Goal: Task Accomplishment & Management: Complete application form

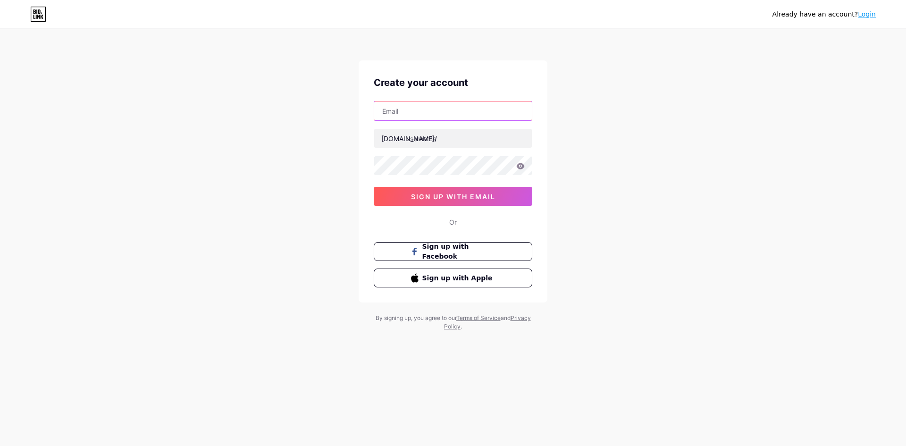
click at [435, 115] on input "text" at bounding box center [453, 110] width 158 height 19
type input "[EMAIL_ADDRESS][DOMAIN_NAME]"
click at [432, 152] on div "[EMAIL_ADDRESS][DOMAIN_NAME] [DOMAIN_NAME]/ 0cAFcWeA5zStL-dH2PhqzFJzGDPg7iMNeK1…" at bounding box center [453, 153] width 159 height 105
click at [435, 137] on input "text" at bounding box center [453, 138] width 158 height 19
type input "cutycubes"
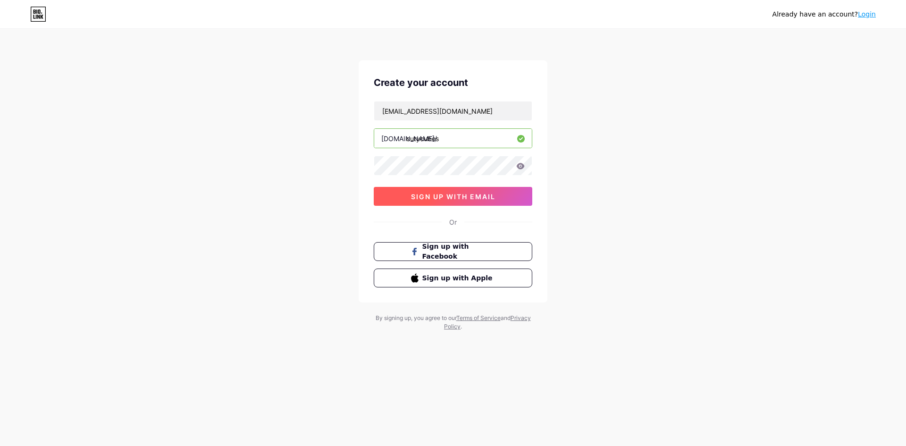
click at [428, 192] on button "sign up with email" at bounding box center [453, 196] width 159 height 19
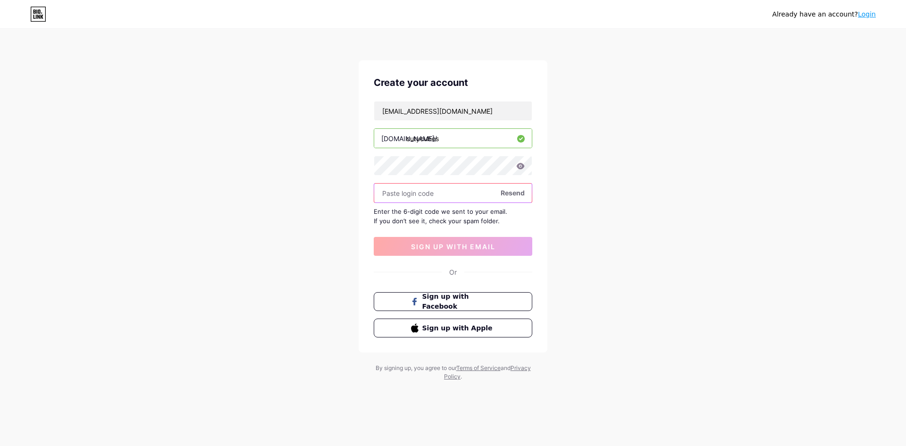
click at [441, 187] on input "text" at bounding box center [453, 193] width 158 height 19
click at [424, 194] on input "text" at bounding box center [453, 193] width 158 height 19
drag, startPoint x: 424, startPoint y: 194, endPoint x: 397, endPoint y: 197, distance: 26.6
click at [397, 197] on input "text" at bounding box center [453, 193] width 158 height 19
click at [430, 196] on input "text" at bounding box center [453, 193] width 158 height 19
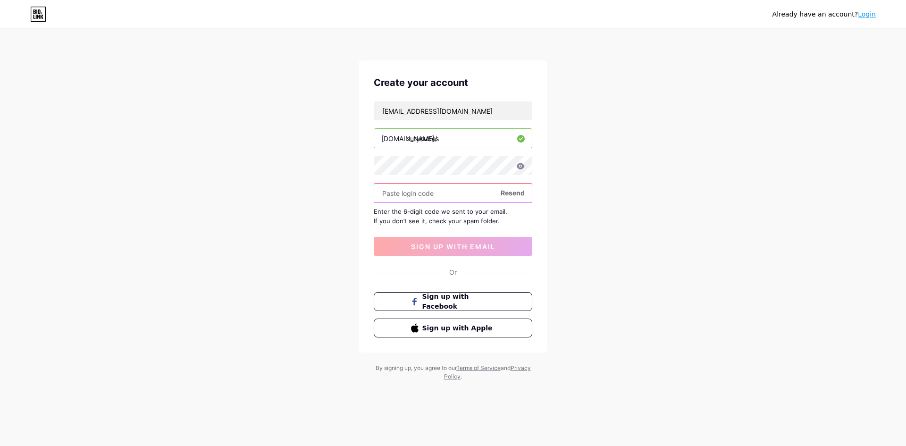
paste input "115556"
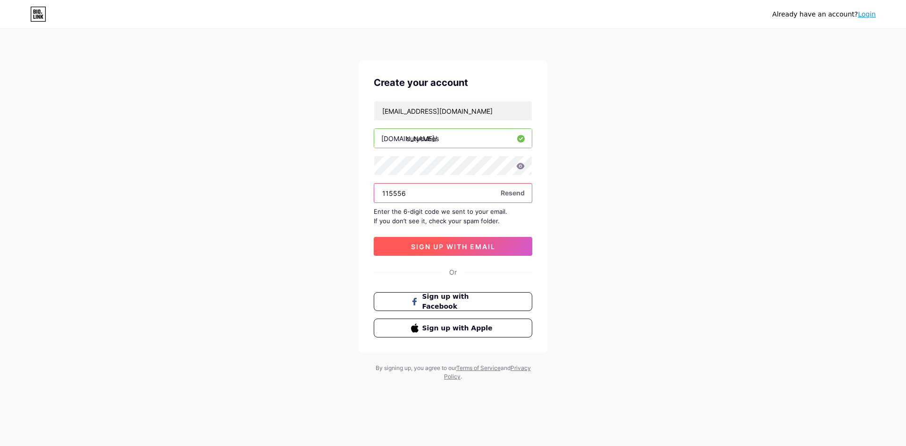
type input "115556"
click at [447, 253] on button "sign up with email" at bounding box center [453, 246] width 159 height 19
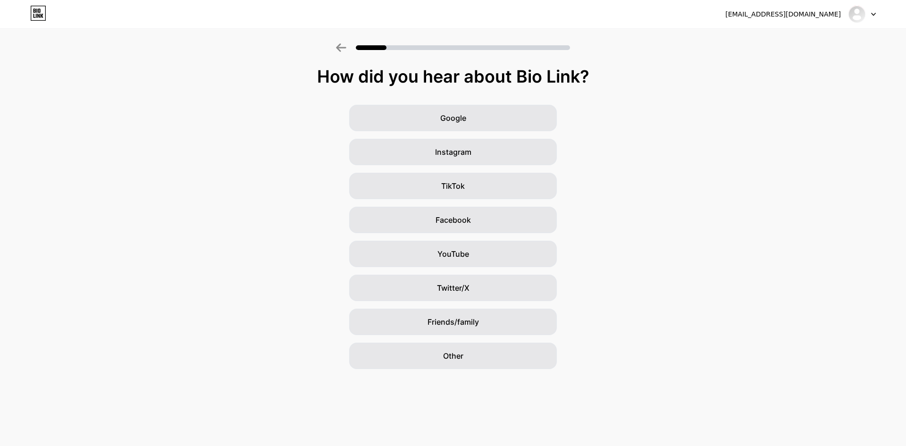
click at [573, 84] on div "How did you hear about Bio Link?" at bounding box center [453, 76] width 897 height 19
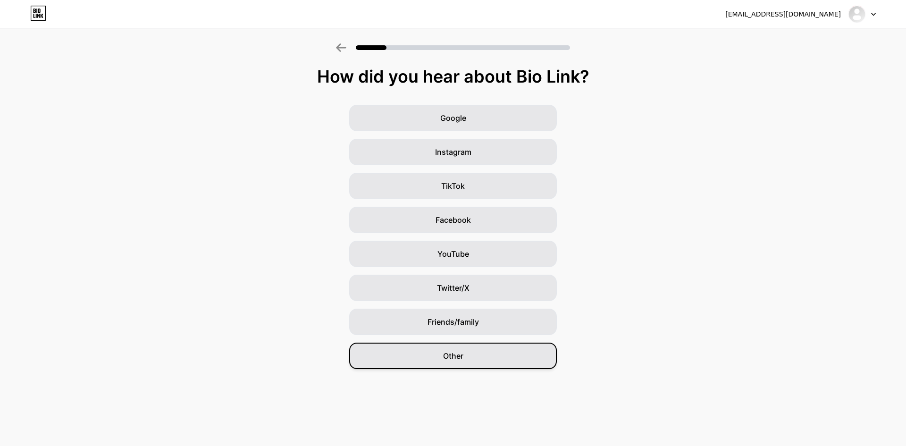
click at [471, 358] on div "Other" at bounding box center [453, 356] width 208 height 26
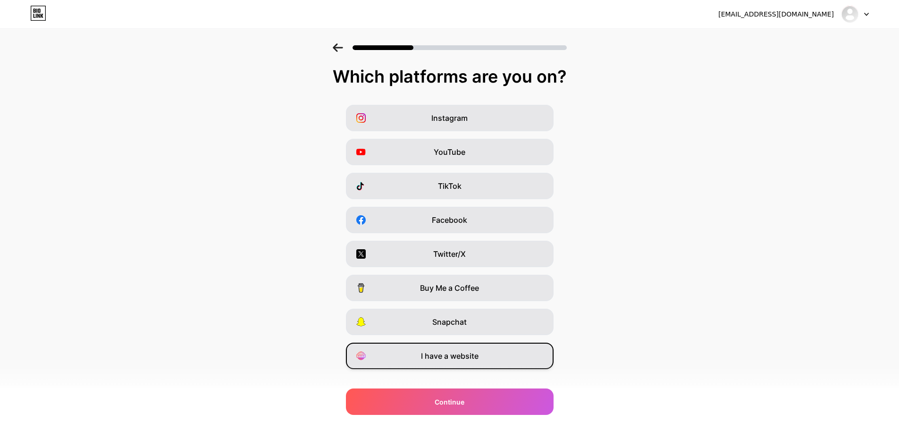
click at [479, 354] on span "I have a website" at bounding box center [450, 355] width 58 height 11
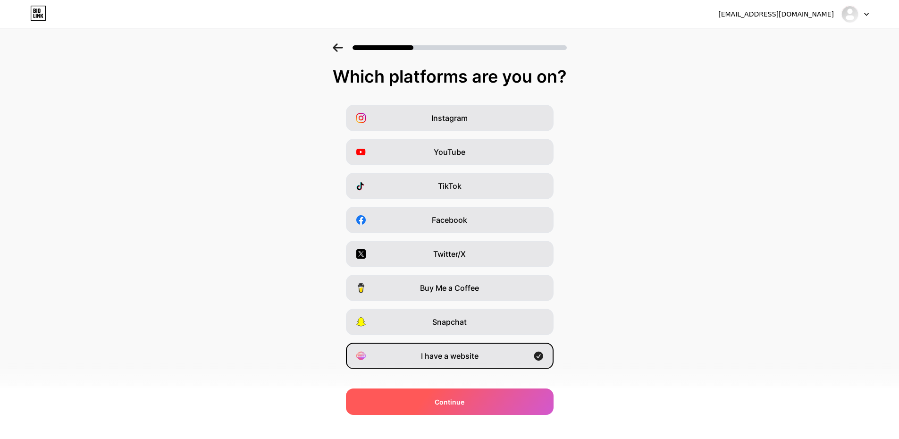
click at [482, 404] on div "Continue" at bounding box center [450, 401] width 208 height 26
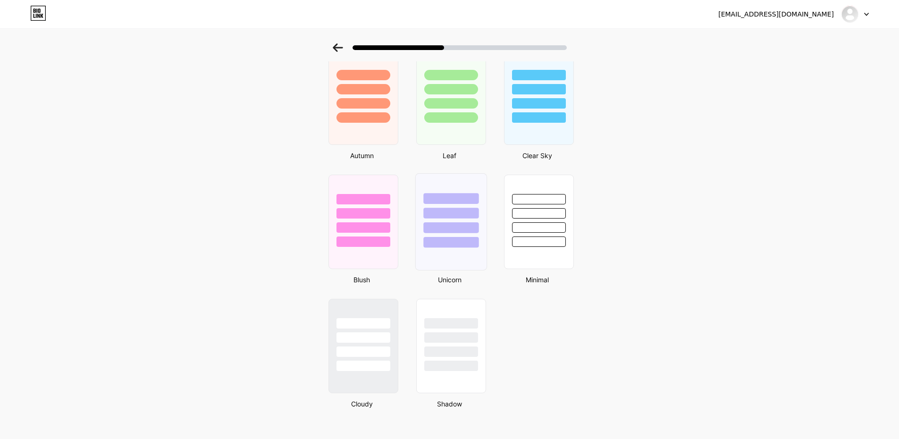
scroll to position [685, 0]
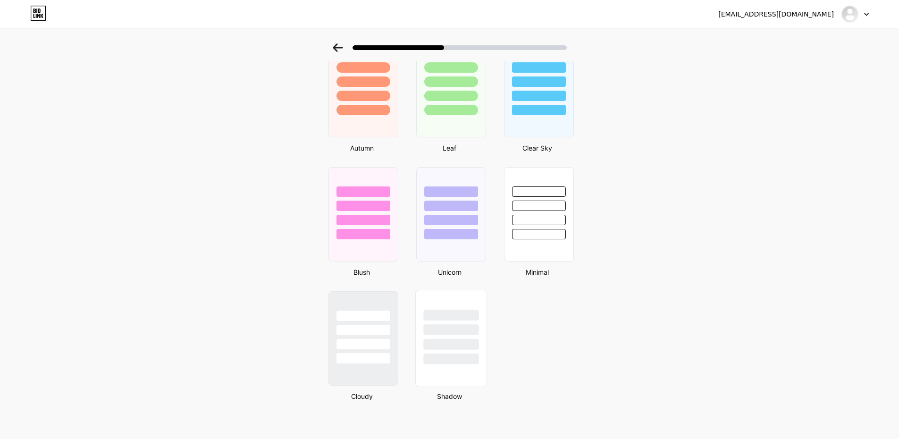
click at [437, 325] on div at bounding box center [450, 329] width 55 height 11
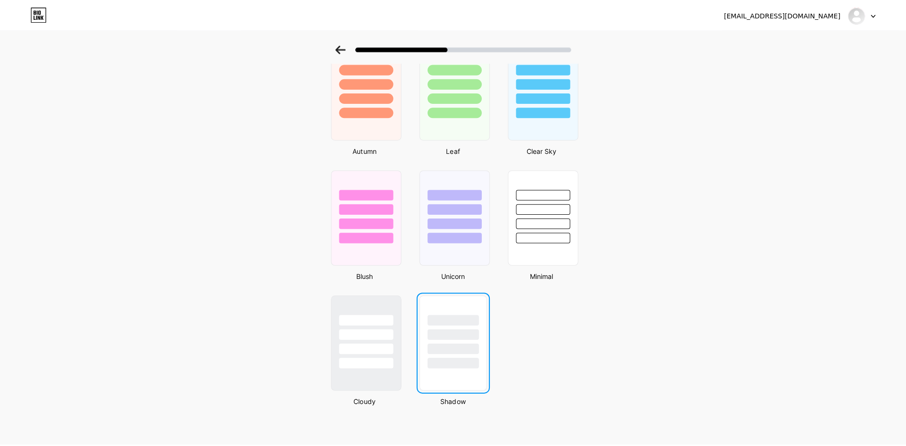
scroll to position [0, 0]
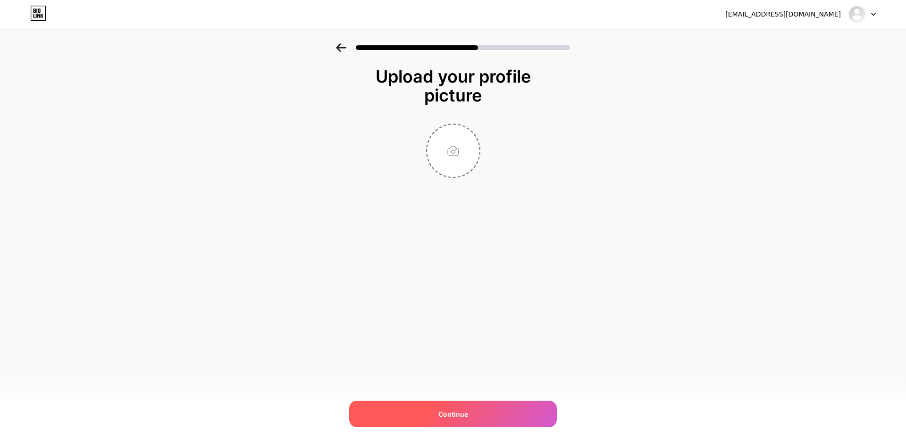
click at [495, 415] on div "Continue" at bounding box center [453, 414] width 208 height 26
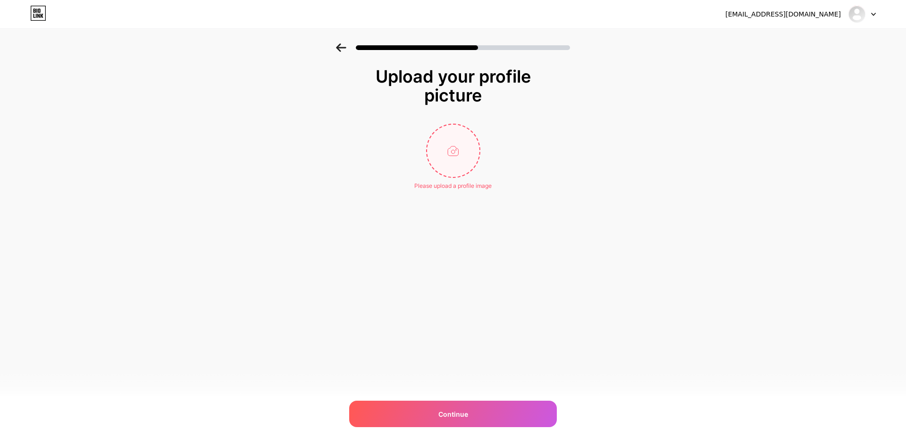
click at [458, 147] on input "file" at bounding box center [453, 151] width 52 height 52
click at [457, 145] on input "file" at bounding box center [453, 151] width 52 height 52
type input "C:\fakepath\channels4_profile (1).jpg"
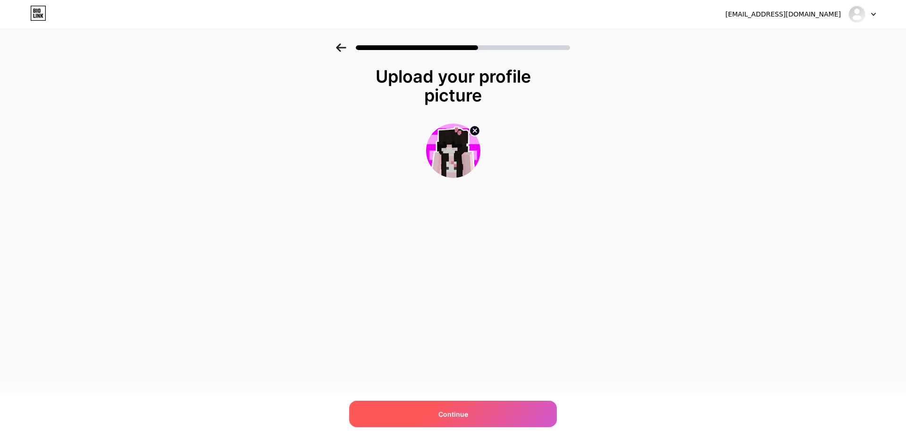
click at [474, 416] on div "Continue" at bounding box center [453, 414] width 208 height 26
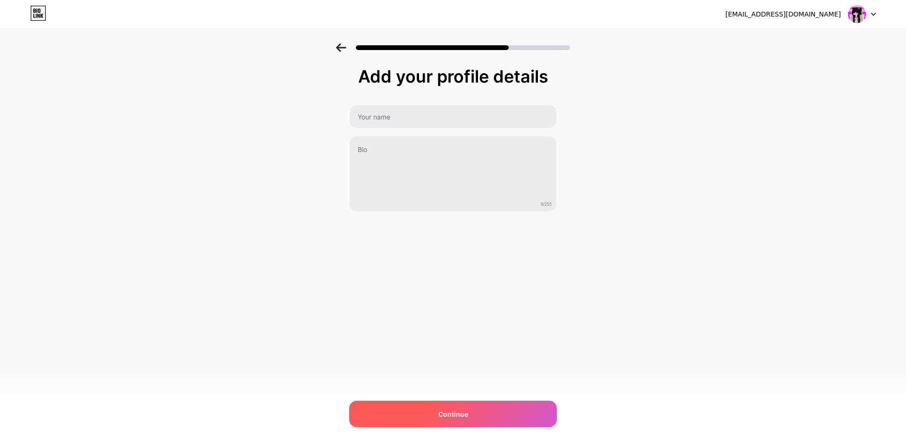
click at [473, 416] on div "Continue" at bounding box center [453, 414] width 208 height 26
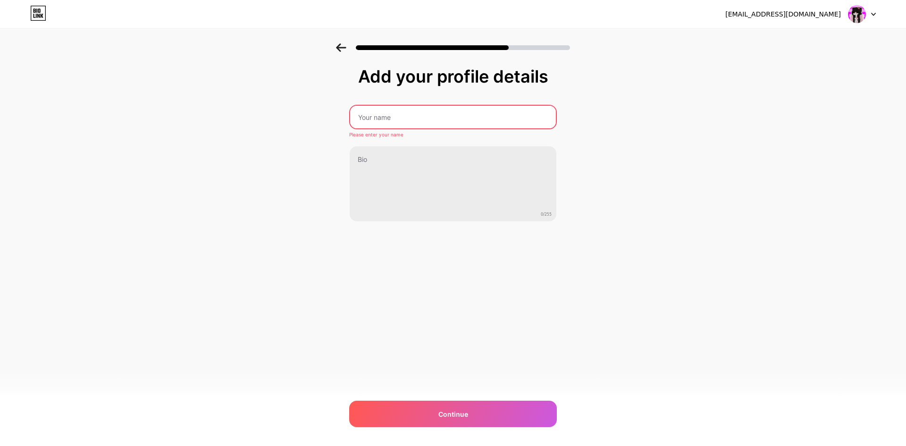
click at [447, 101] on div "Add your profile details Please enter your name 0/255 Continue Error" at bounding box center [453, 144] width 208 height 155
click at [456, 121] on input "text" at bounding box center [453, 117] width 208 height 23
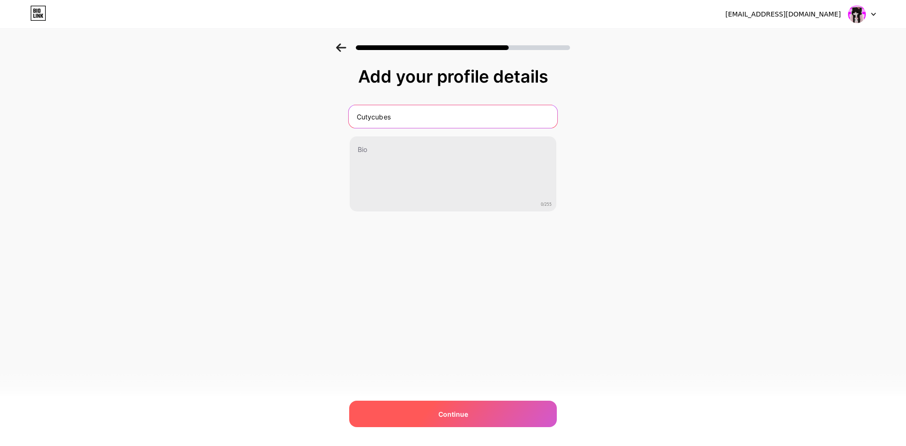
type input "Cutycubes"
click at [481, 411] on div "Continue" at bounding box center [453, 414] width 208 height 26
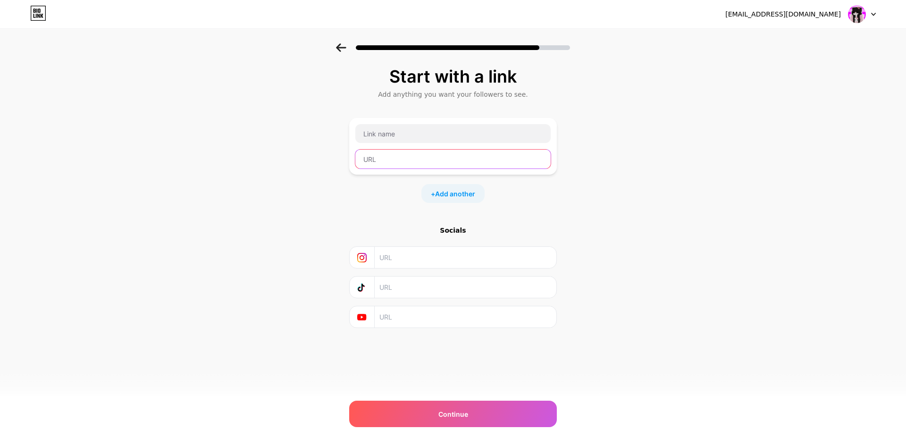
click at [392, 159] on input "text" at bounding box center [452, 159] width 195 height 19
drag, startPoint x: 388, startPoint y: 138, endPoint x: 334, endPoint y: 133, distance: 53.5
click at [387, 138] on input "text" at bounding box center [452, 133] width 195 height 19
click at [308, 133] on div "Start with a link Add anything you want your followers to see. + Add another So…" at bounding box center [453, 209] width 906 height 332
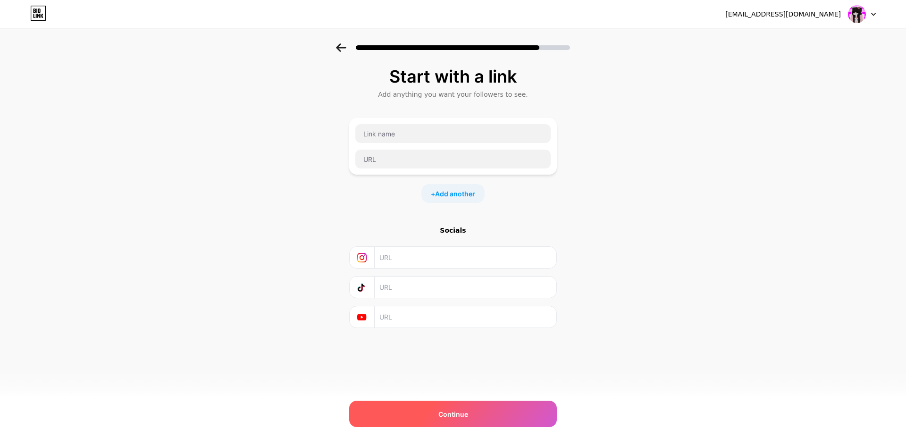
click at [473, 421] on div "Continue" at bounding box center [453, 414] width 208 height 26
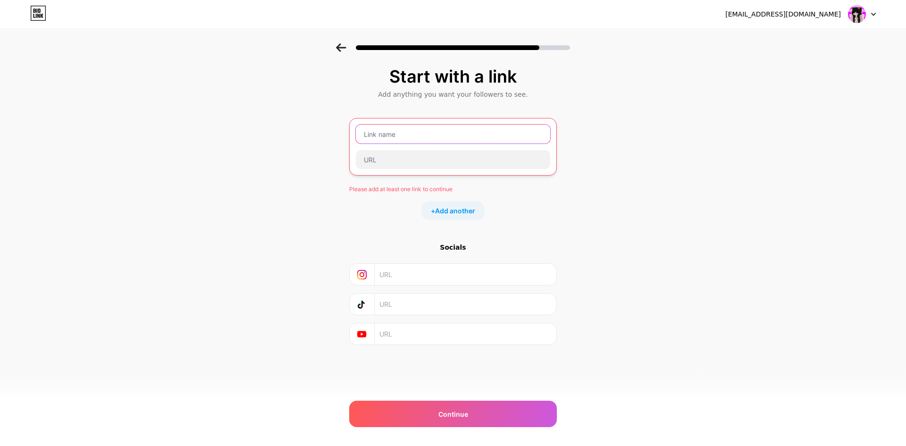
click at [418, 139] on input "text" at bounding box center [453, 134] width 194 height 19
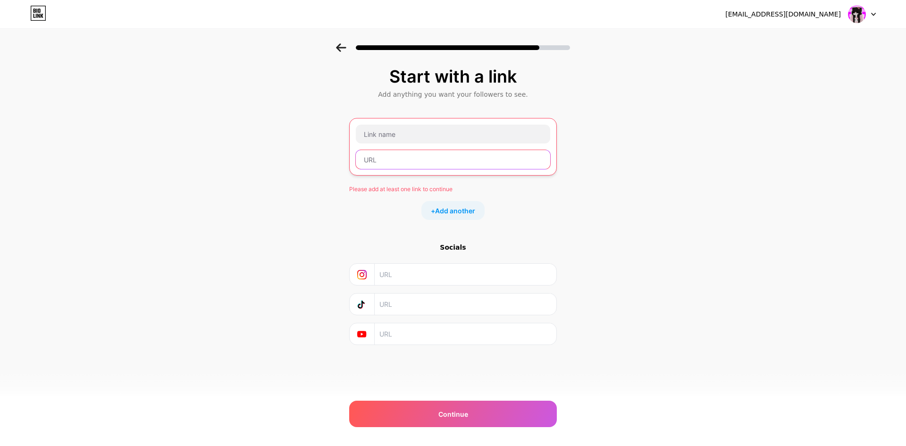
click at [428, 161] on input "text" at bounding box center [453, 159] width 194 height 19
click at [659, 136] on div "Start with a link Add anything you want your followers to see. Please add at le…" at bounding box center [453, 217] width 906 height 349
click at [859, 16] on img at bounding box center [857, 14] width 18 height 18
click at [501, 190] on div "Please add at least one link to continue" at bounding box center [453, 189] width 208 height 8
click at [430, 156] on input "text" at bounding box center [453, 159] width 194 height 19
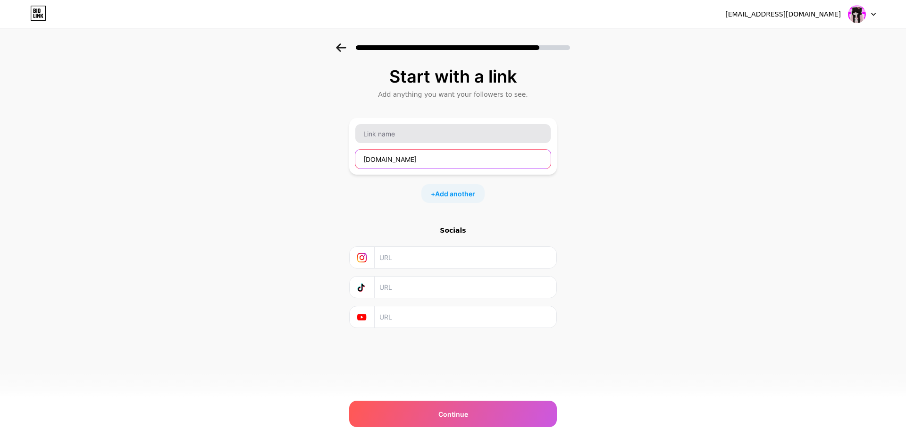
type input "[DOMAIN_NAME]"
click at [445, 141] on input "text" at bounding box center [452, 133] width 195 height 19
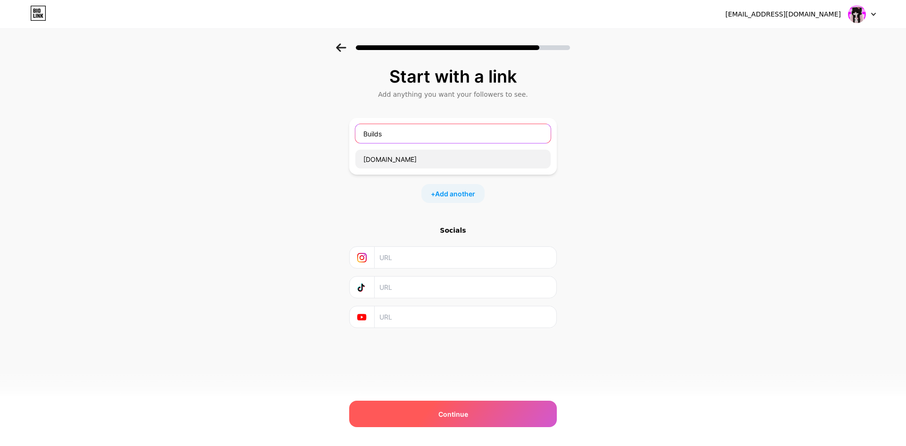
type input "Builds"
click at [428, 409] on div "Continue" at bounding box center [453, 414] width 208 height 26
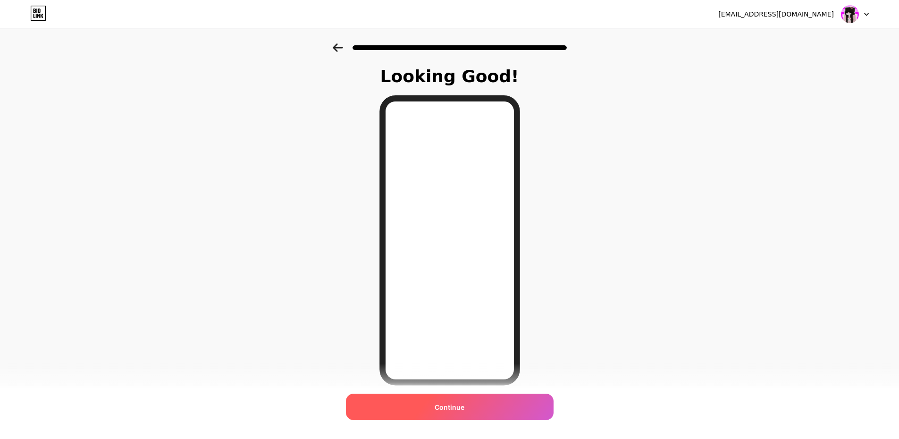
click at [460, 396] on div "Continue" at bounding box center [450, 407] width 208 height 26
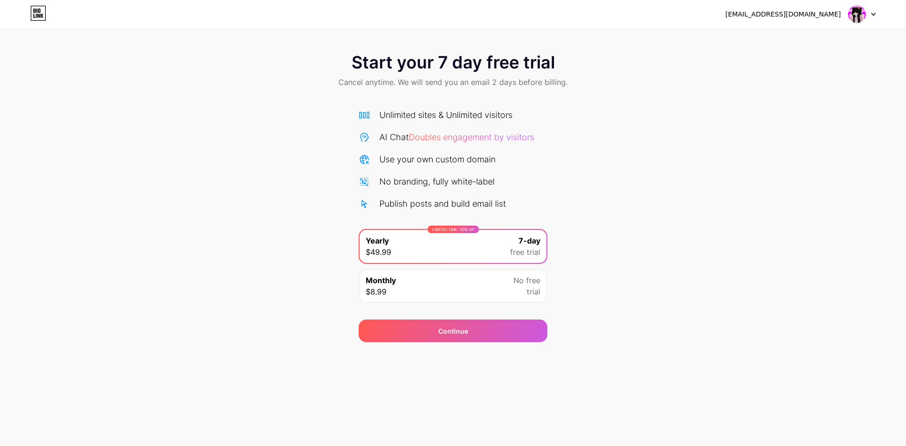
click at [851, 17] on img at bounding box center [857, 14] width 18 height 18
click at [785, 34] on li "Logout" at bounding box center [816, 38] width 117 height 25
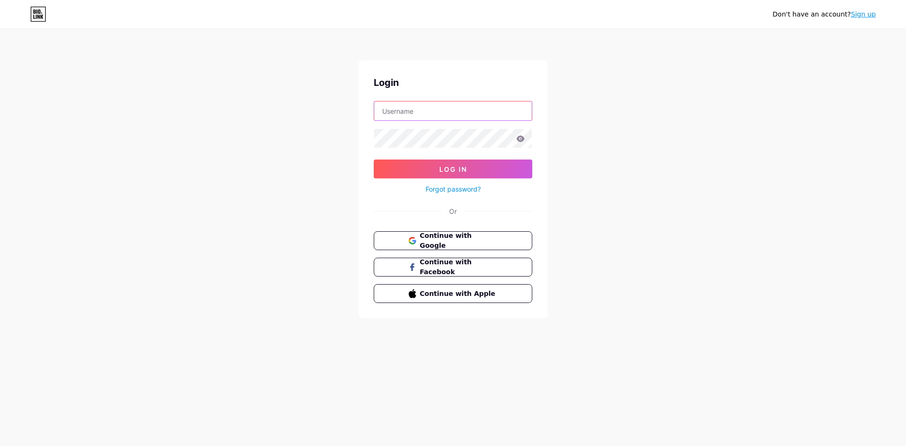
type input "[EMAIL_ADDRESS][DOMAIN_NAME]"
